Goal: Use online tool/utility: Utilize a website feature to perform a specific function

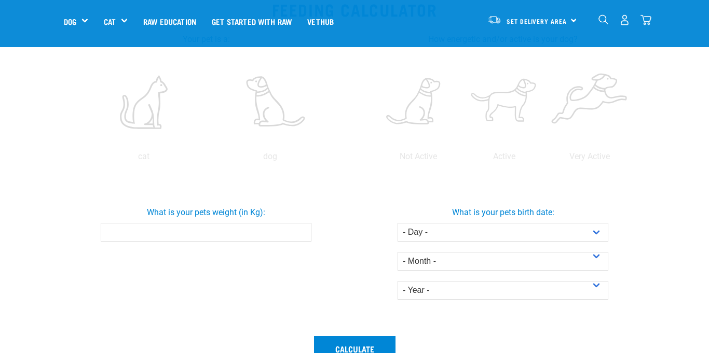
scroll to position [216, 0]
click at [157, 236] on input "What is your pets weight (in Kg):" at bounding box center [206, 233] width 211 height 19
type input "24"
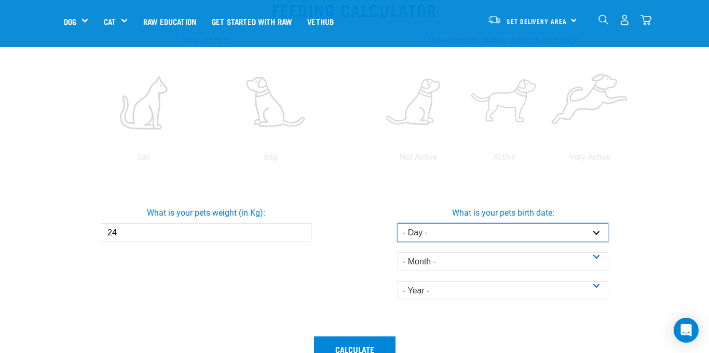
click at [439, 229] on select "- Day - 1 2 3 4 5 6 7 8 9 10 11 12 13 14 15 16 17 18 19 20 21 22 23 24 25 26 27" at bounding box center [502, 233] width 211 height 19
select select "15"
click at [397, 224] on select "- Day - 1 2 3 4 5 6 7 8 9 10 11 12 13 14 15 16 17 18 19 20 21 22 23 24 25 26 27" at bounding box center [502, 233] width 211 height 19
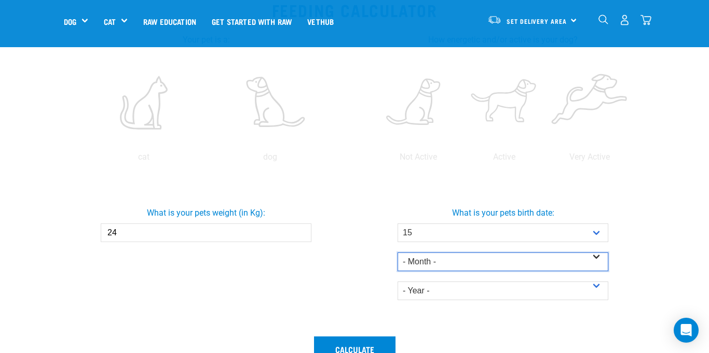
click at [434, 268] on select "- Month - January February March April May June July August September October N…" at bounding box center [502, 262] width 211 height 19
select select "November"
click at [397, 253] on select "- Month - January February March April May June July August September October N…" at bounding box center [502, 262] width 211 height 19
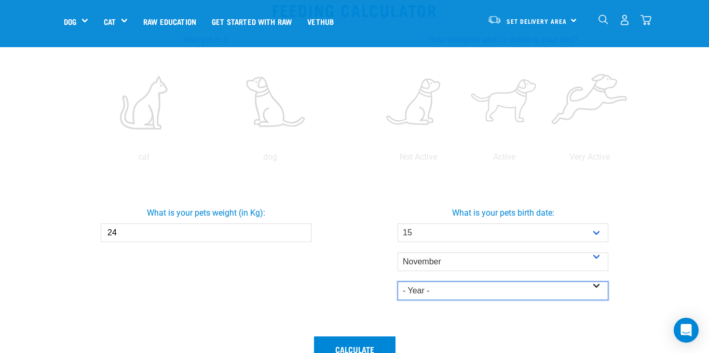
click at [445, 285] on select "- Year - 2025 2024 2023 2022 2021 2020 2019 2018 2017 2016 2015 2014" at bounding box center [502, 291] width 211 height 19
select select "2023"
click at [397, 282] on select "- Year - 2025 2024 2023 2022 2021 2020 2019 2018 2017 2016 2015 2014" at bounding box center [502, 291] width 211 height 19
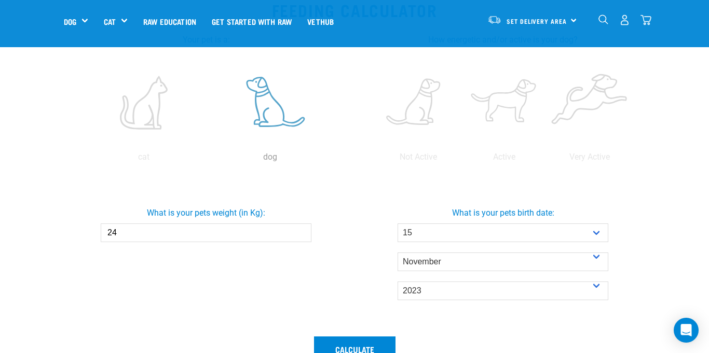
click at [270, 114] on label at bounding box center [270, 103] width 122 height 88
click at [207, 160] on input "radio" at bounding box center [207, 160] width 0 height 0
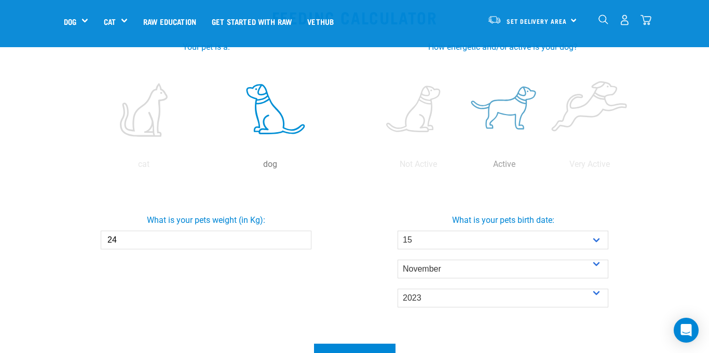
click at [507, 123] on label at bounding box center [503, 110] width 81 height 88
click at [461, 167] on input "radio" at bounding box center [461, 167] width 0 height 0
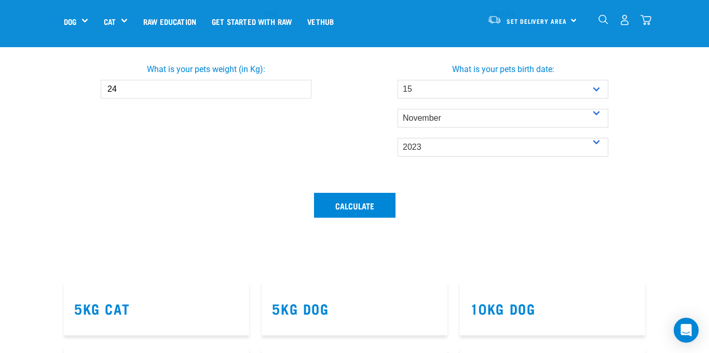
scroll to position [364, 0]
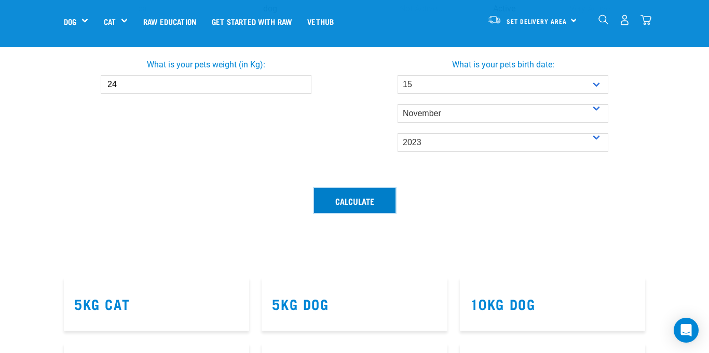
click at [330, 205] on button "Calculate" at bounding box center [354, 200] width 81 height 25
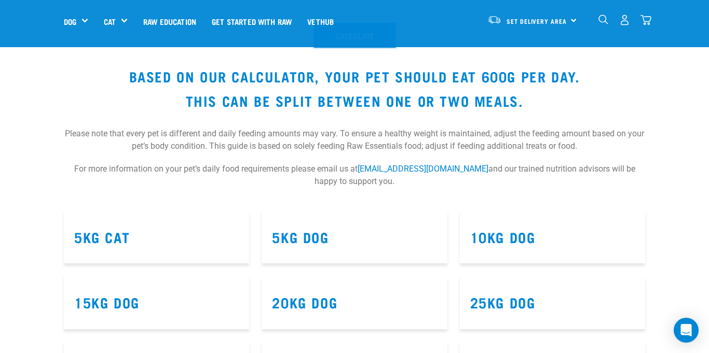
scroll to position [530, 0]
click at [312, 235] on link "5kg Dog" at bounding box center [300, 236] width 57 height 8
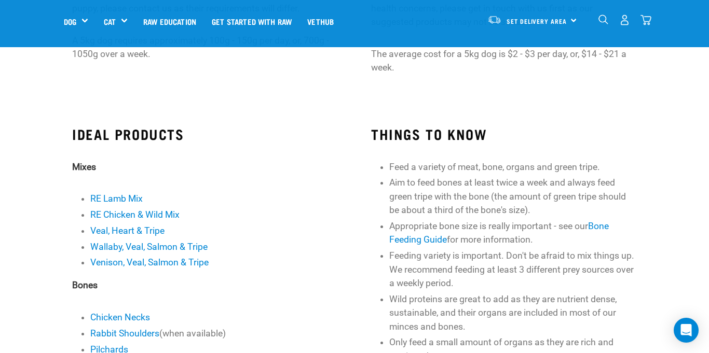
scroll to position [215, 0]
